Goal: Information Seeking & Learning: Learn about a topic

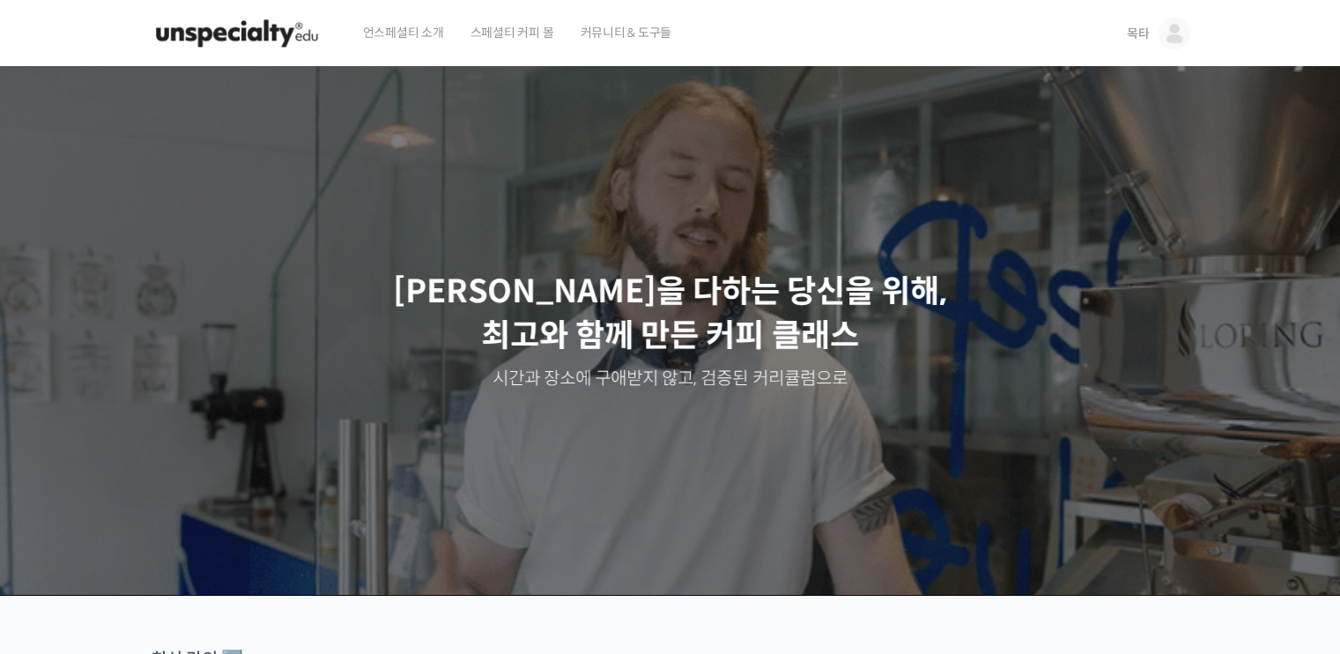
click at [1146, 26] on span "목타" at bounding box center [1138, 34] width 23 height 16
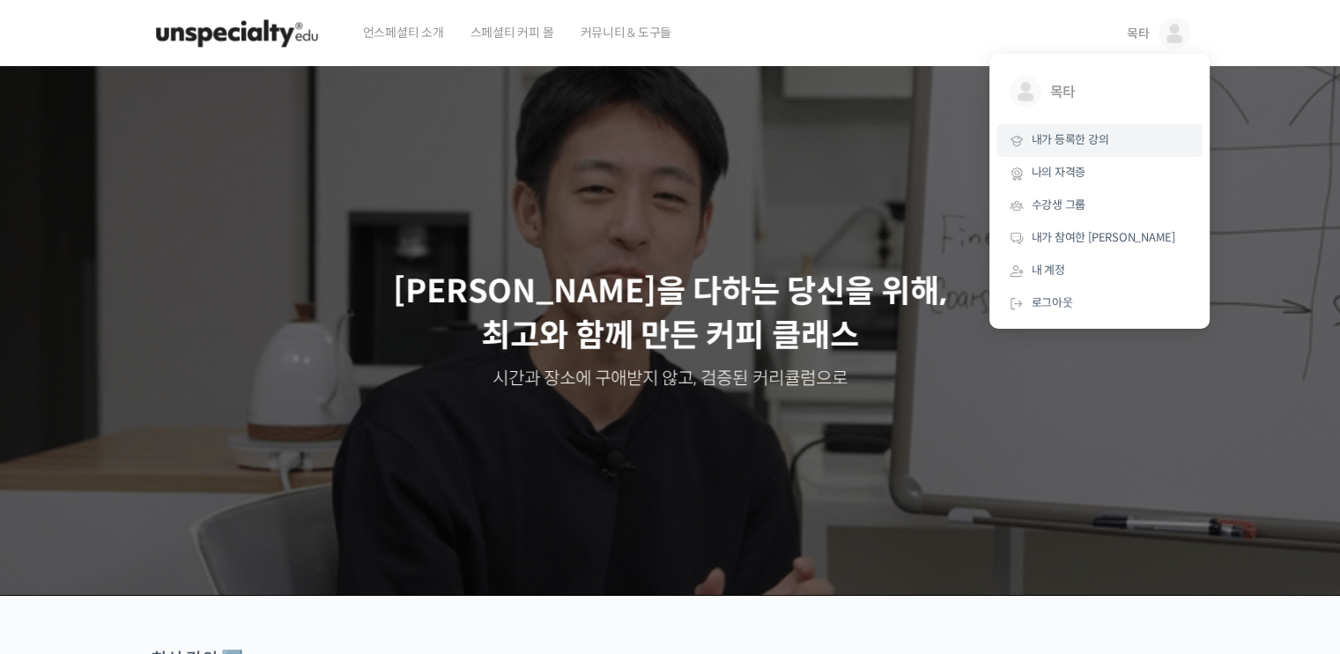
click at [1082, 132] on span "내가 등록한 강의" at bounding box center [1071, 139] width 78 height 15
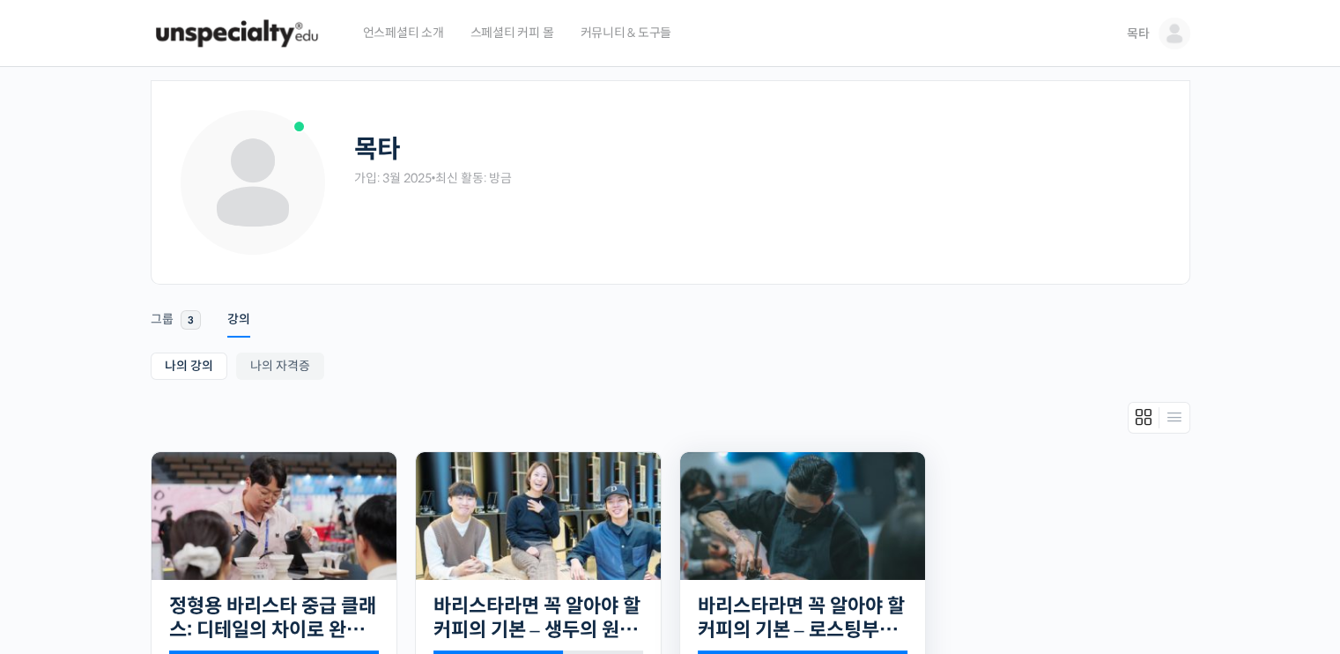
click at [737, 523] on img at bounding box center [802, 516] width 245 height 128
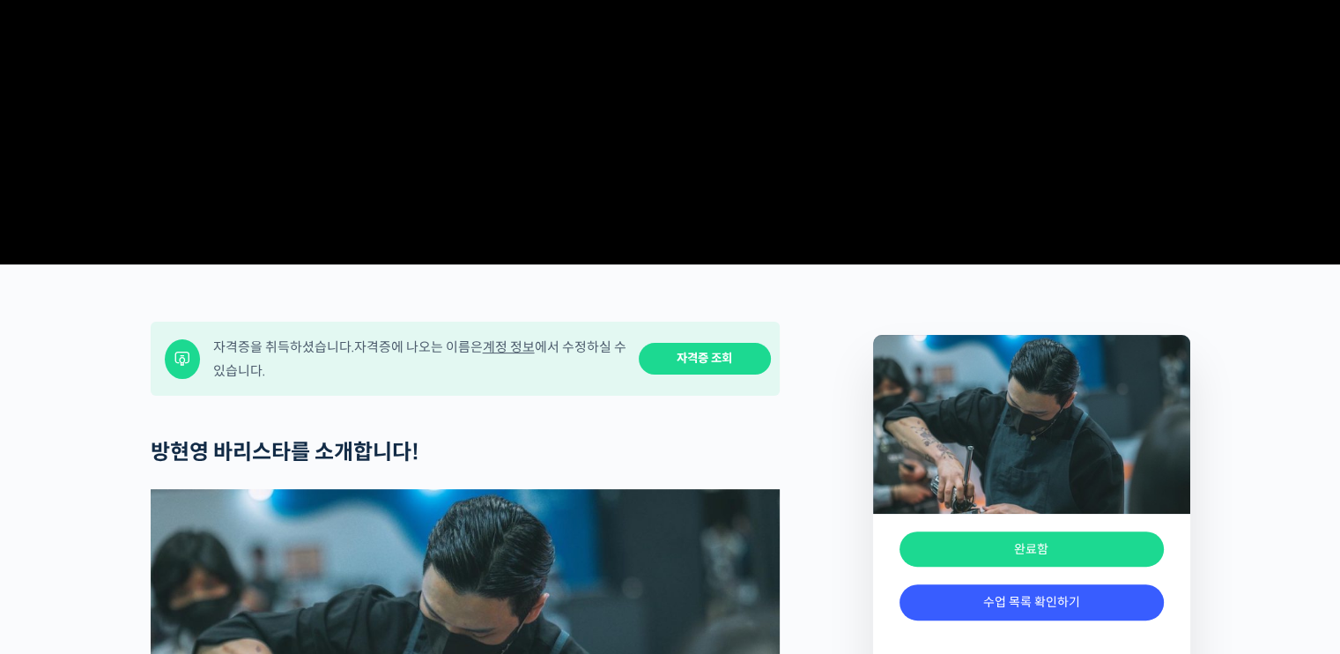
scroll to position [1524, 0]
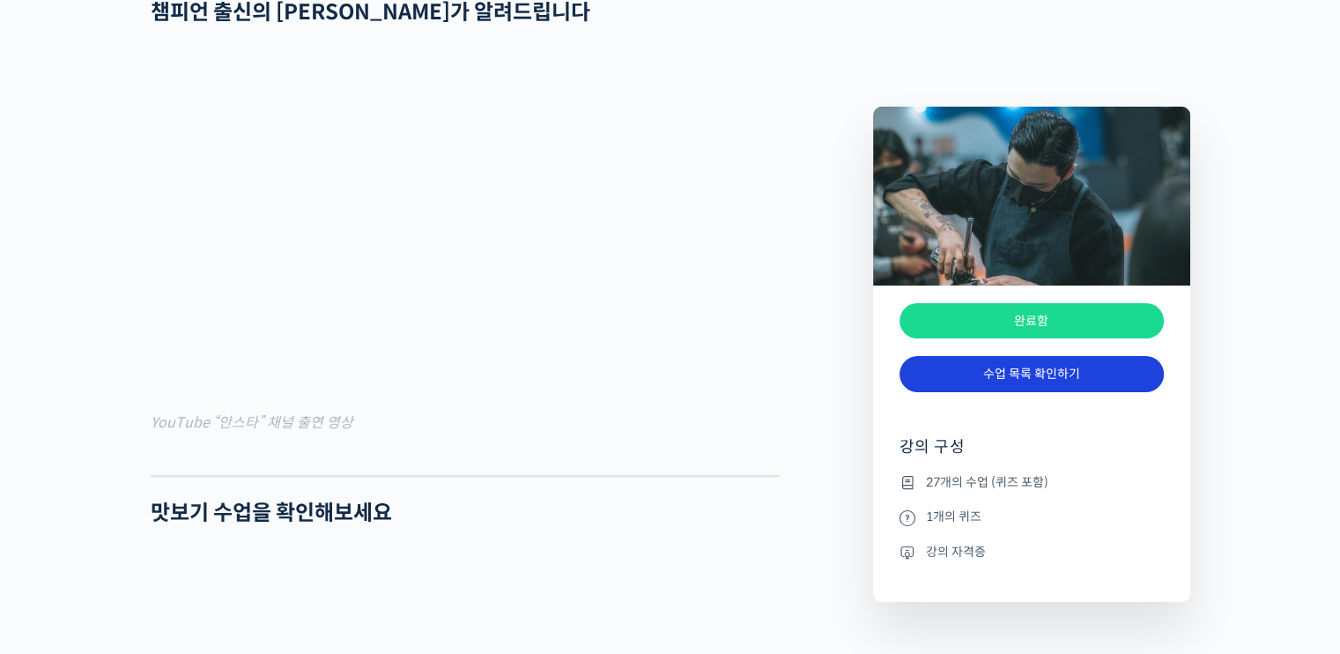
click at [1000, 374] on link "수업 목록 확인하기" at bounding box center [1032, 374] width 264 height 36
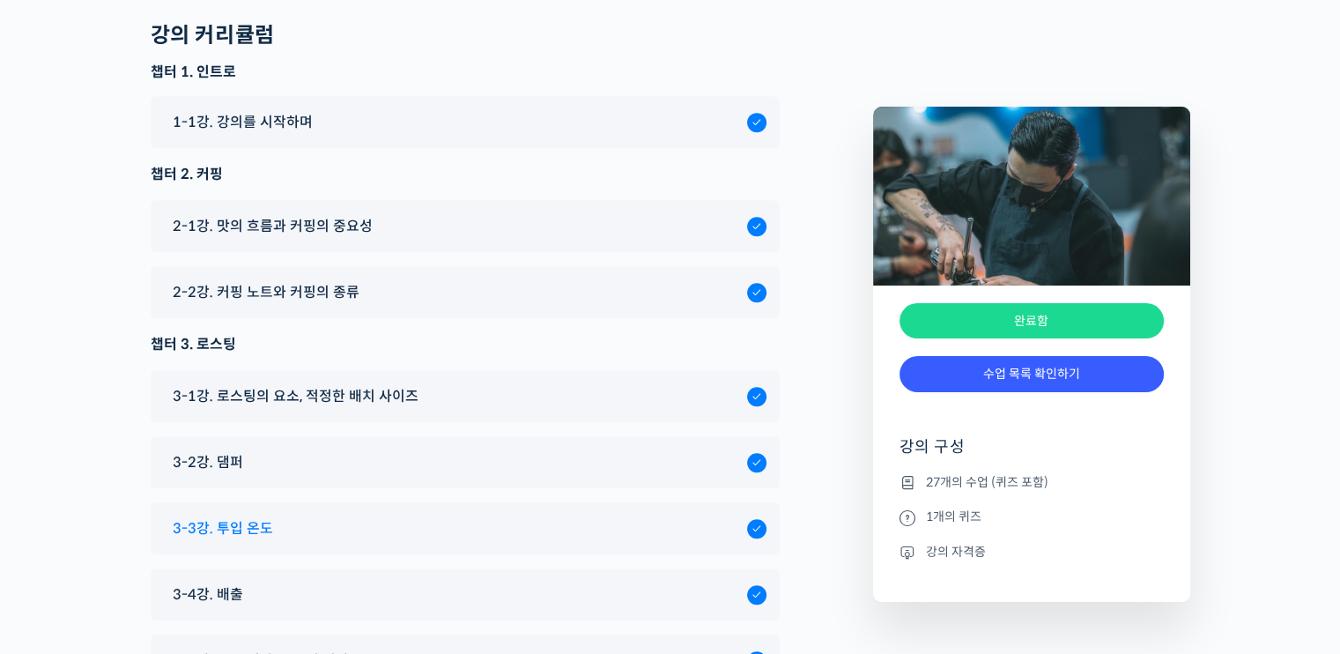
click at [380, 516] on div "3-3강. 투입 온도" at bounding box center [455, 528] width 583 height 24
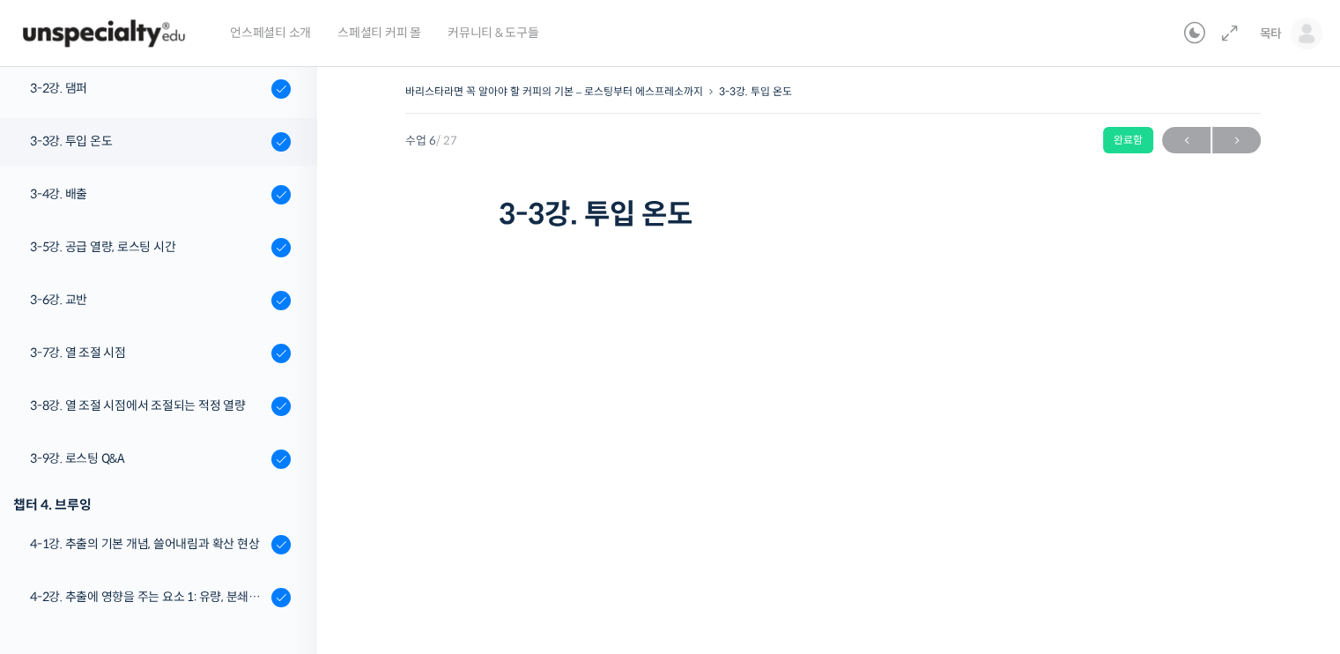
scroll to position [585, 0]
